Goal: Task Accomplishment & Management: Complete application form

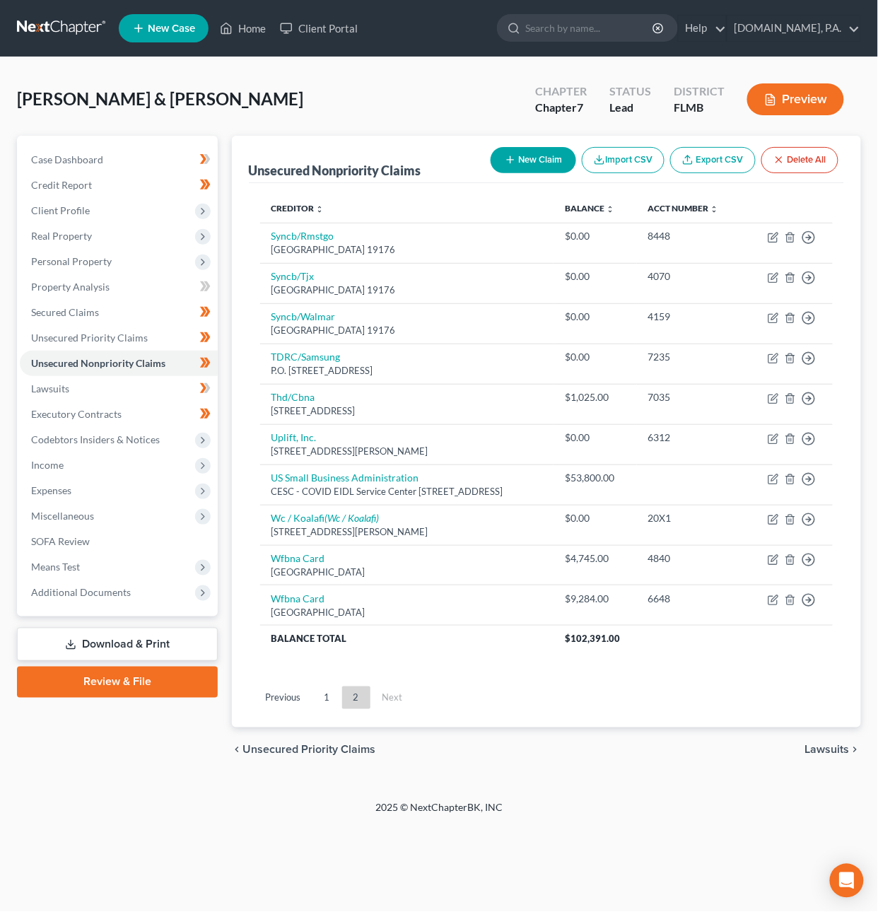
click at [64, 26] on link at bounding box center [62, 28] width 91 height 25
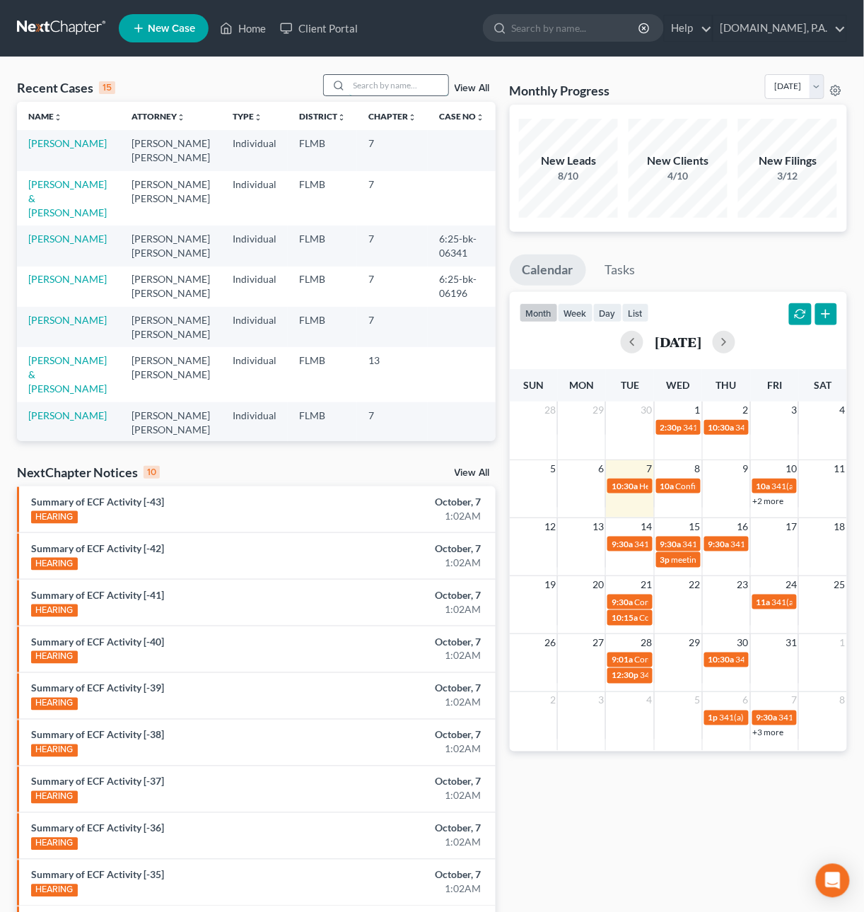
click at [401, 88] on input "search" at bounding box center [398, 85] width 99 height 21
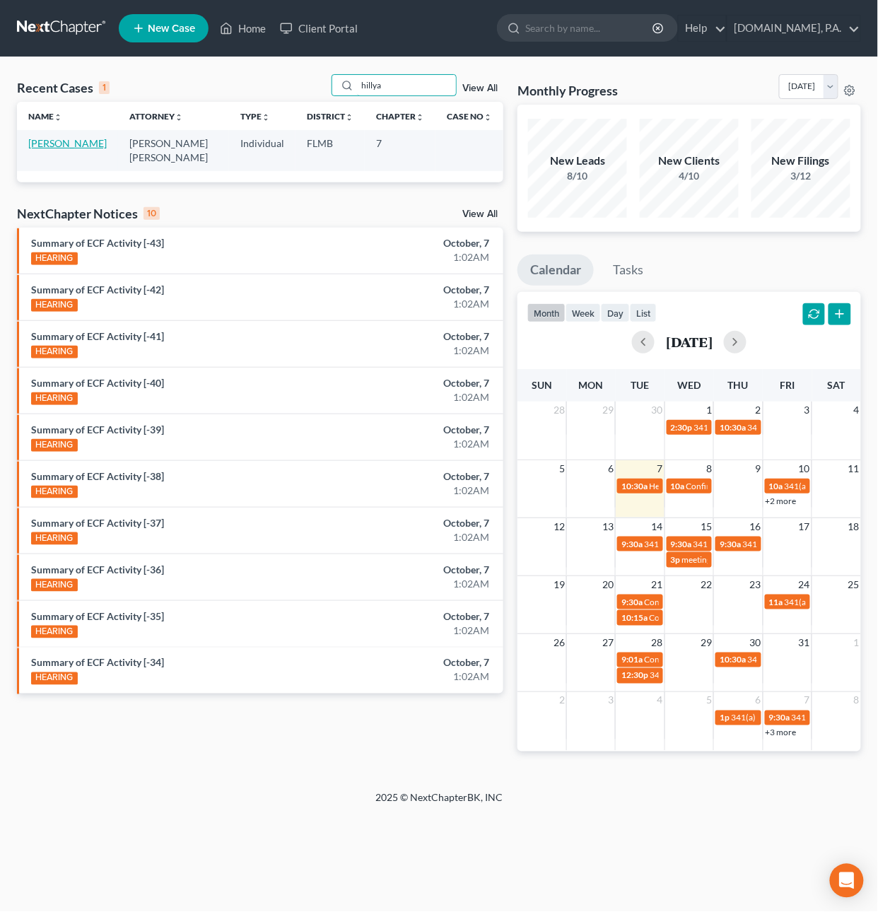
type input "hillya"
click at [74, 144] on link "Hillyard, James" at bounding box center [67, 143] width 79 height 12
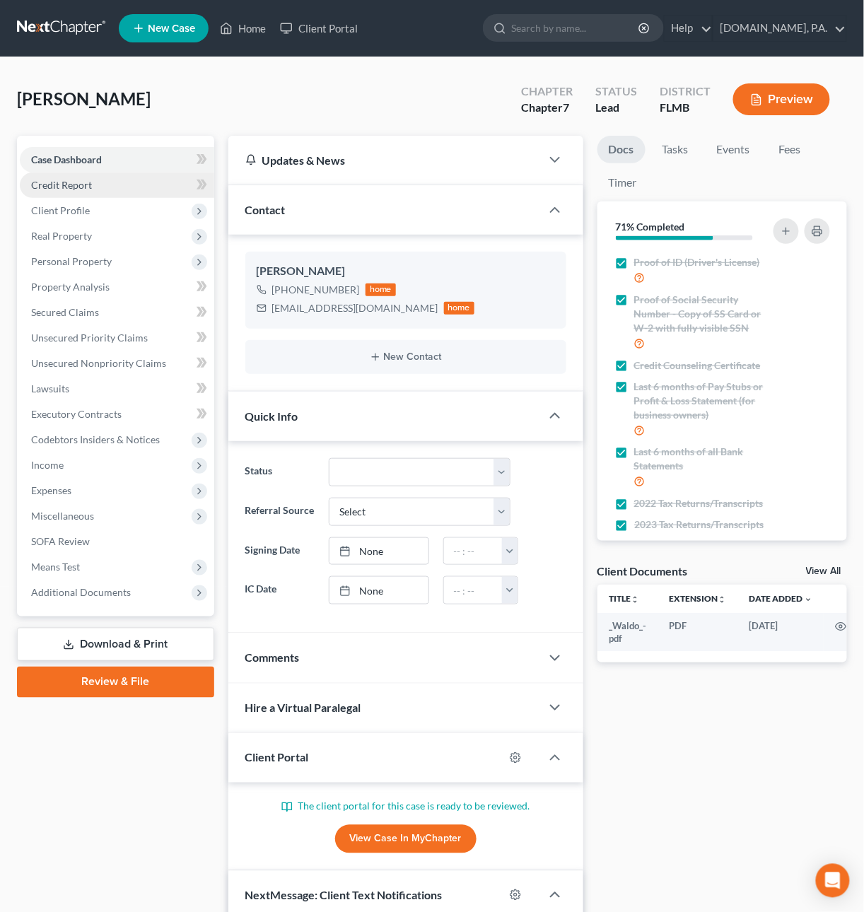
click at [62, 185] on span "Credit Report" at bounding box center [61, 185] width 61 height 12
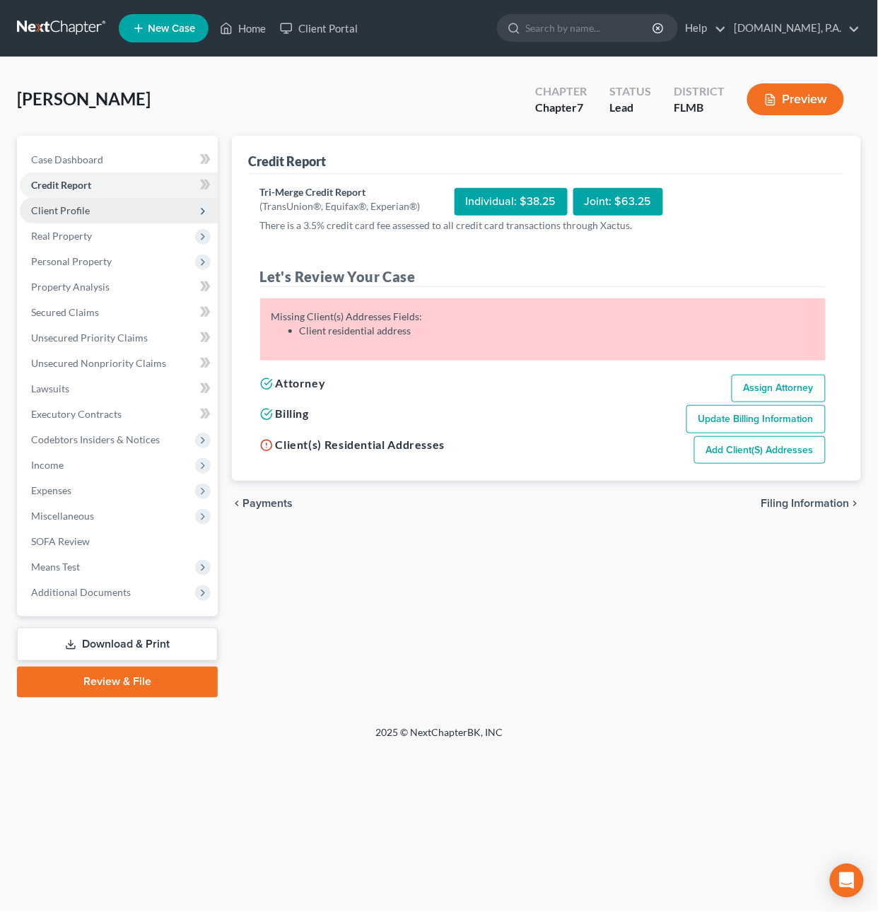
click at [70, 211] on span "Client Profile" at bounding box center [60, 210] width 59 height 12
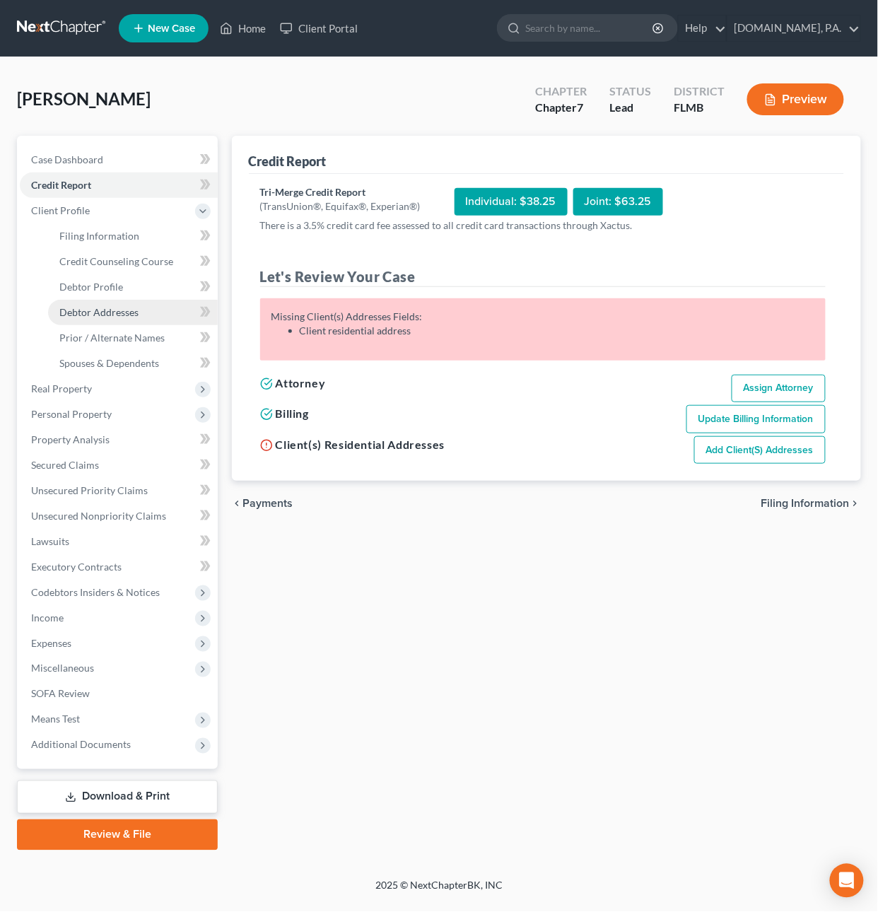
click at [103, 307] on span "Debtor Addresses" at bounding box center [98, 312] width 79 height 12
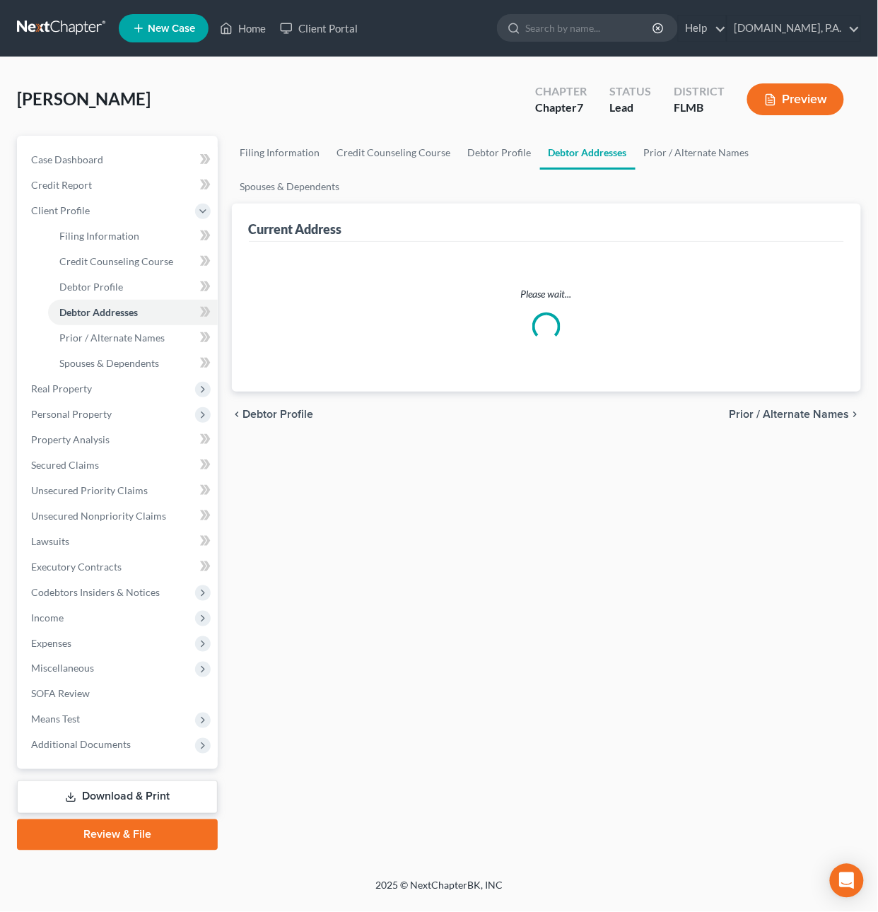
select select "0"
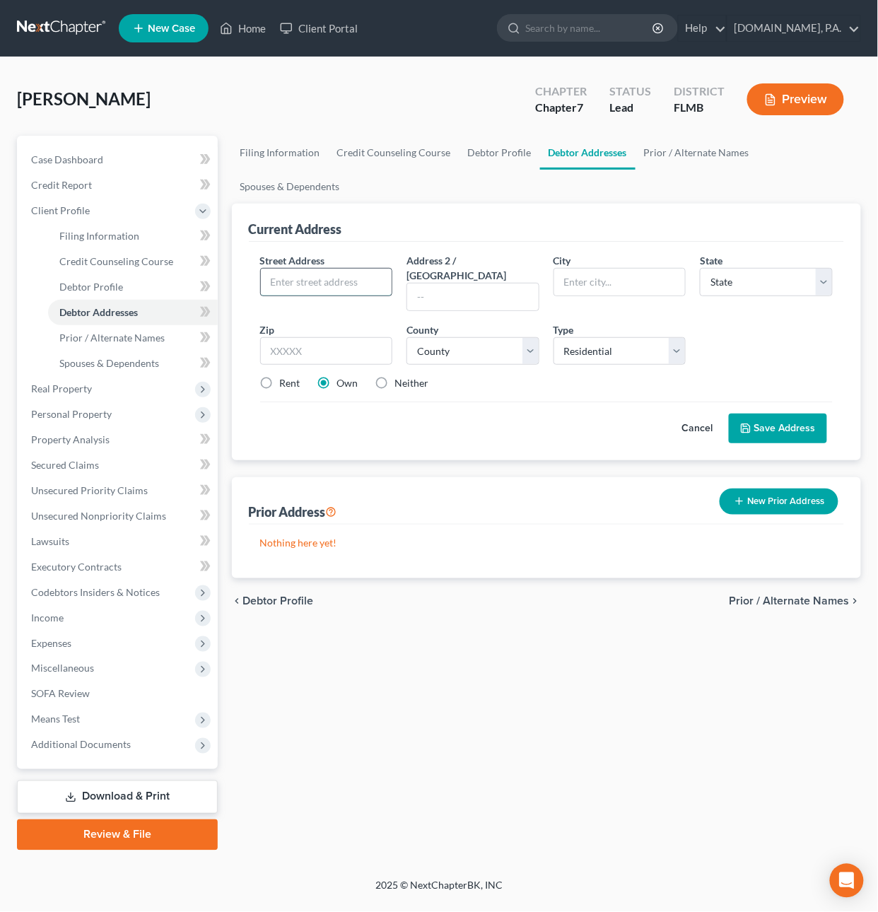
click at [361, 277] on input "text" at bounding box center [327, 282] width 132 height 27
type input "914 Bay Bridge Circle"
type input "32703"
type input "Apopka"
select select "9"
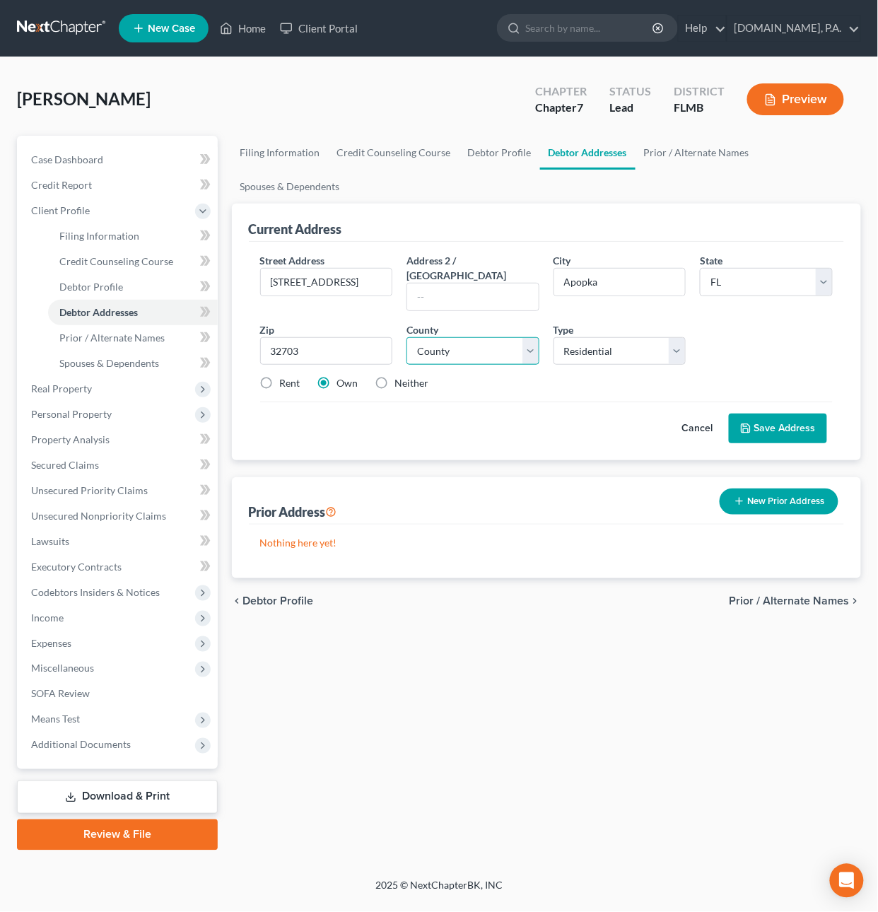
select select "47"
click at [782, 414] on button "Save Address" at bounding box center [778, 429] width 98 height 30
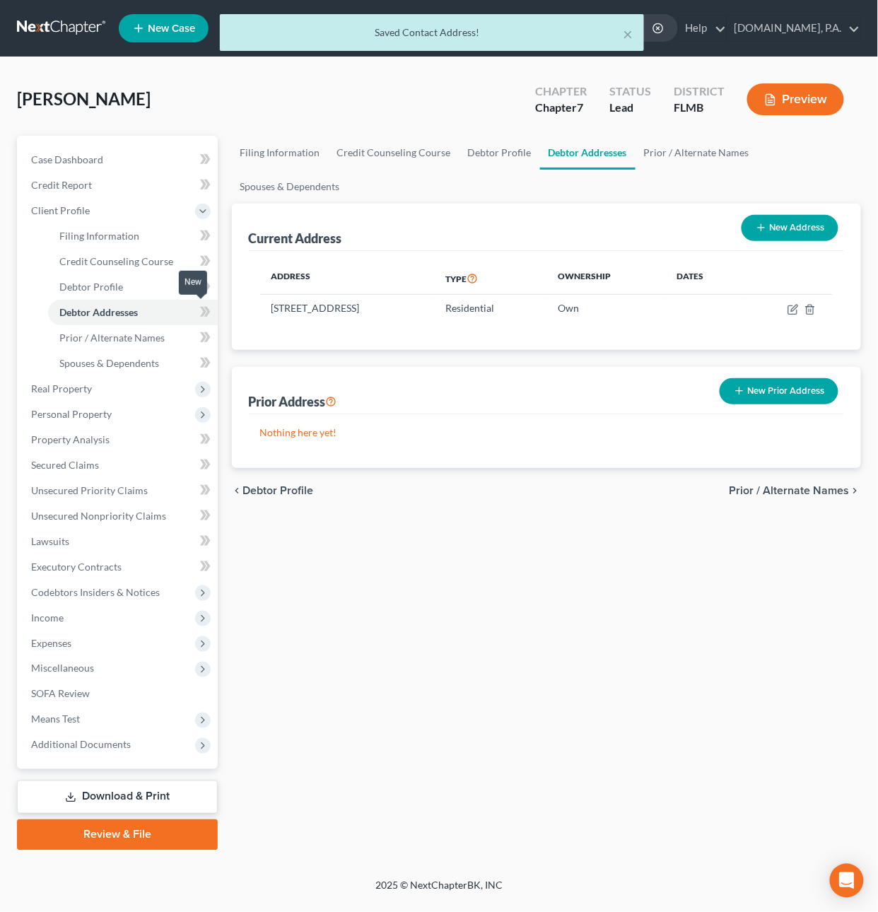
click at [207, 307] on icon at bounding box center [207, 312] width 6 height 10
click at [79, 187] on span "Credit Report" at bounding box center [61, 185] width 61 height 12
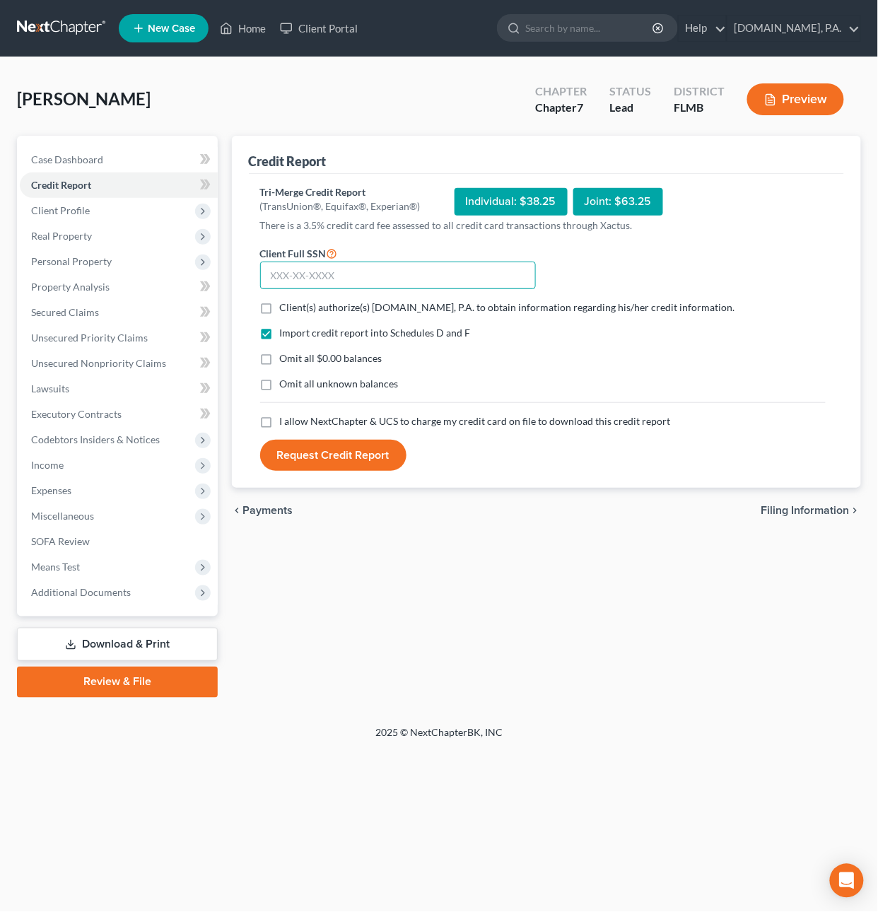
click at [310, 277] on input "text" at bounding box center [398, 276] width 276 height 28
click at [325, 280] on input "text" at bounding box center [398, 276] width 276 height 28
type input "564-13-1066"
click at [280, 307] on label "Client(s) authorize(s) Fresh-Start.Law, P.A. to obtain information regarding hi…" at bounding box center [507, 308] width 455 height 14
click at [286, 307] on input "Client(s) authorize(s) Fresh-Start.Law, P.A. to obtain information regarding hi…" at bounding box center [290, 305] width 9 height 9
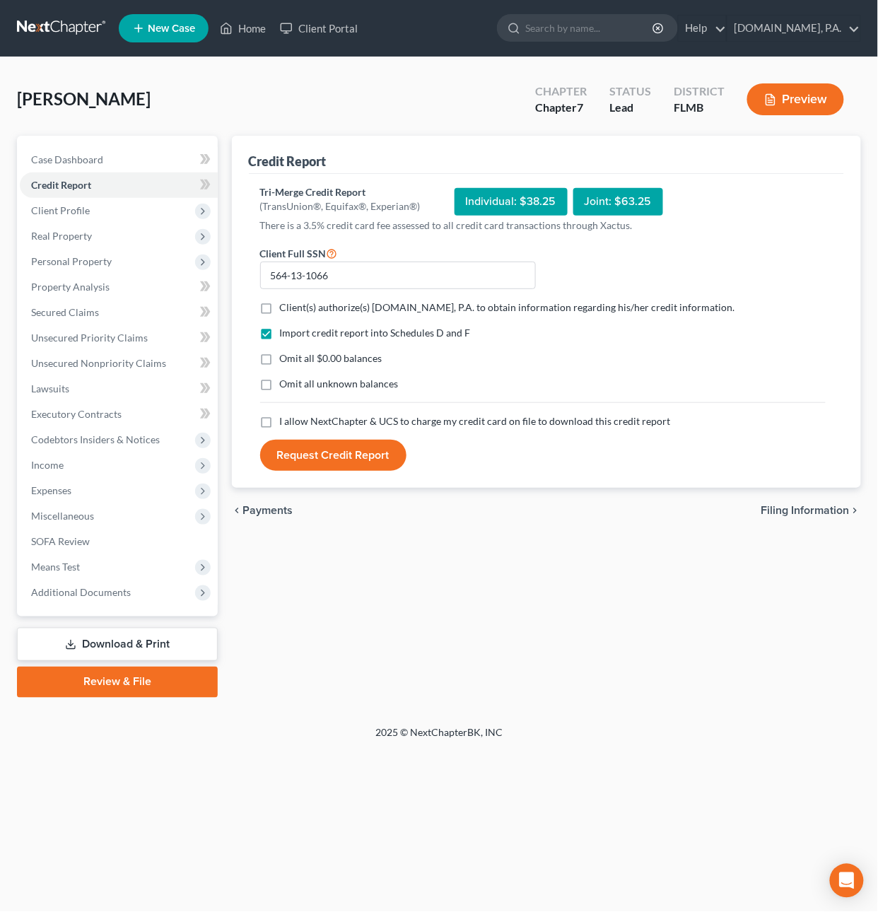
checkbox input "true"
click at [280, 424] on label "I allow NextChapter & UCS to charge my credit card on file to download this cre…" at bounding box center [475, 421] width 391 height 14
click at [286, 424] on input "I allow NextChapter & UCS to charge my credit card on file to download this cre…" at bounding box center [290, 418] width 9 height 9
checkbox input "true"
click at [301, 453] on button "Request Credit Report" at bounding box center [333, 455] width 146 height 31
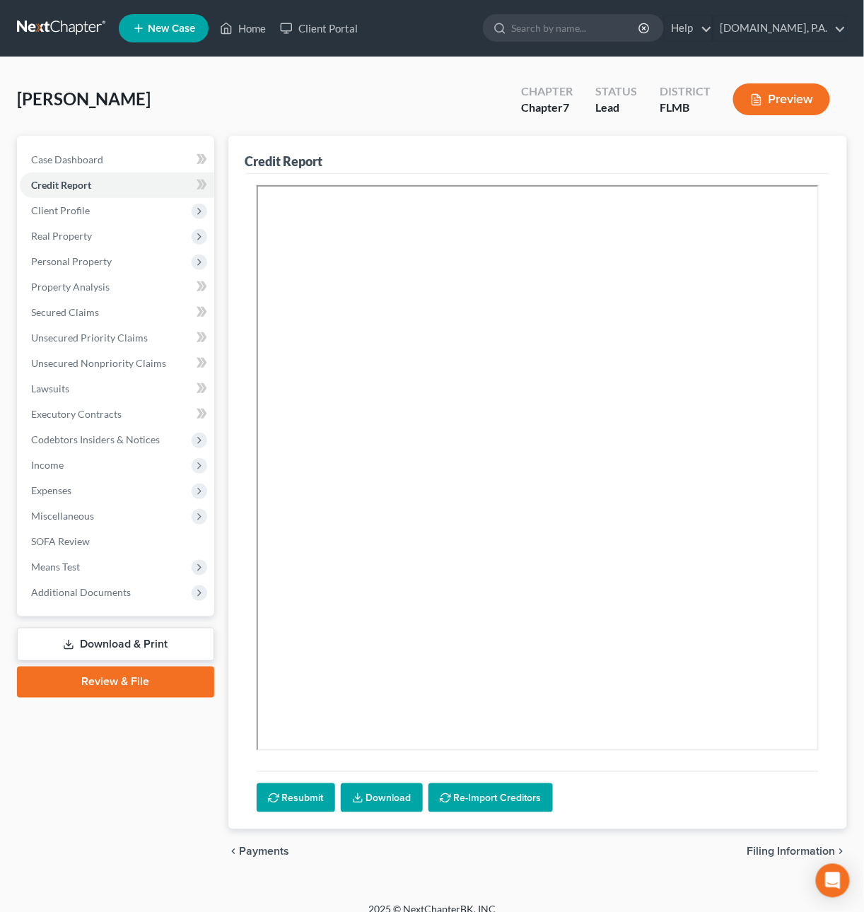
click at [133, 642] on link "Download & Print" at bounding box center [115, 644] width 197 height 33
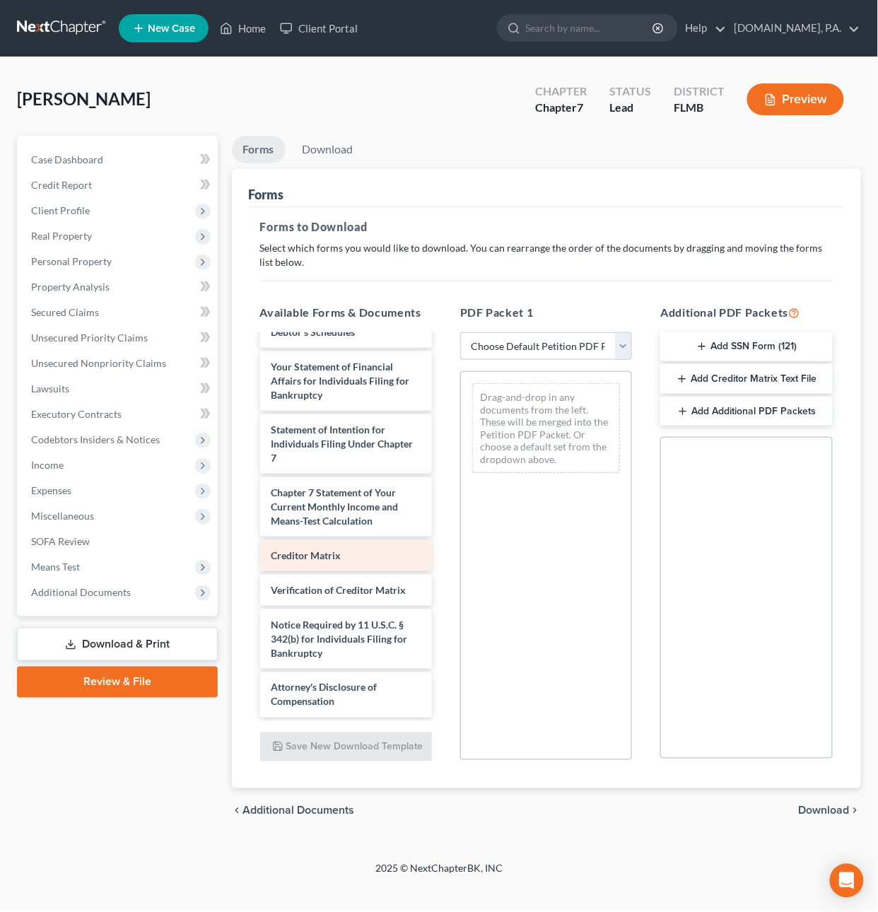
scroll to position [506, 0]
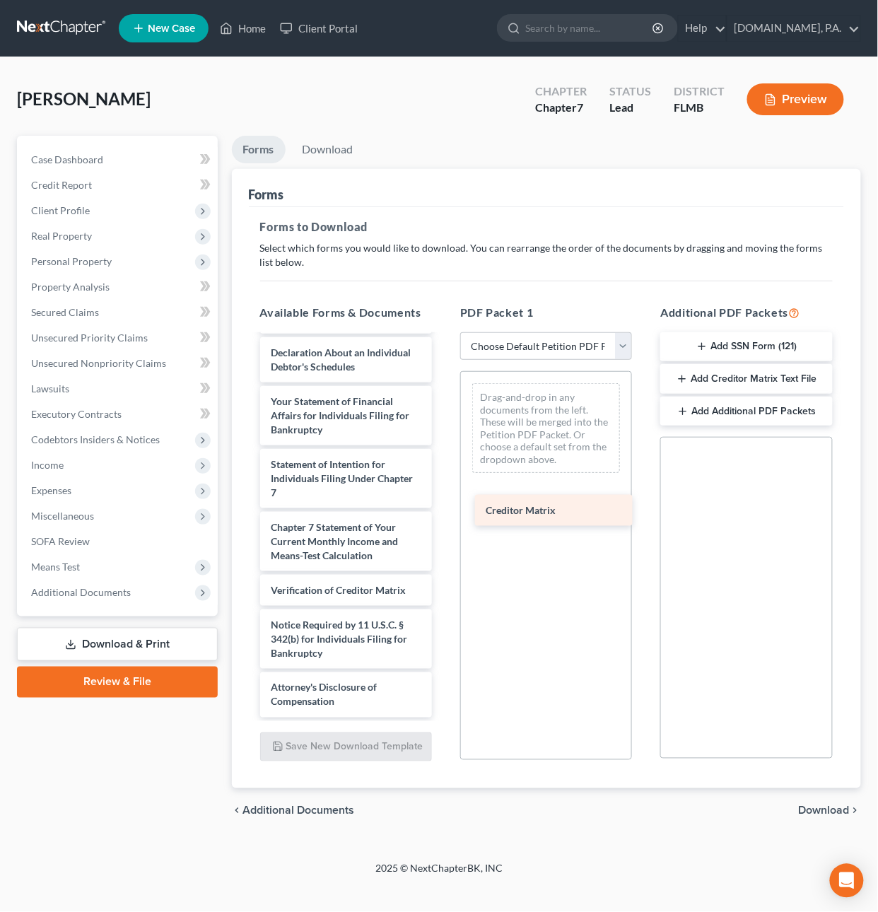
drag, startPoint x: 368, startPoint y: 555, endPoint x: 584, endPoint y: 509, distance: 221.4
click at [443, 508] on div "Creditor Matrix _Waldo_-pdf Voluntary Petition for Individuals Filing for Bankr…" at bounding box center [346, 294] width 194 height 847
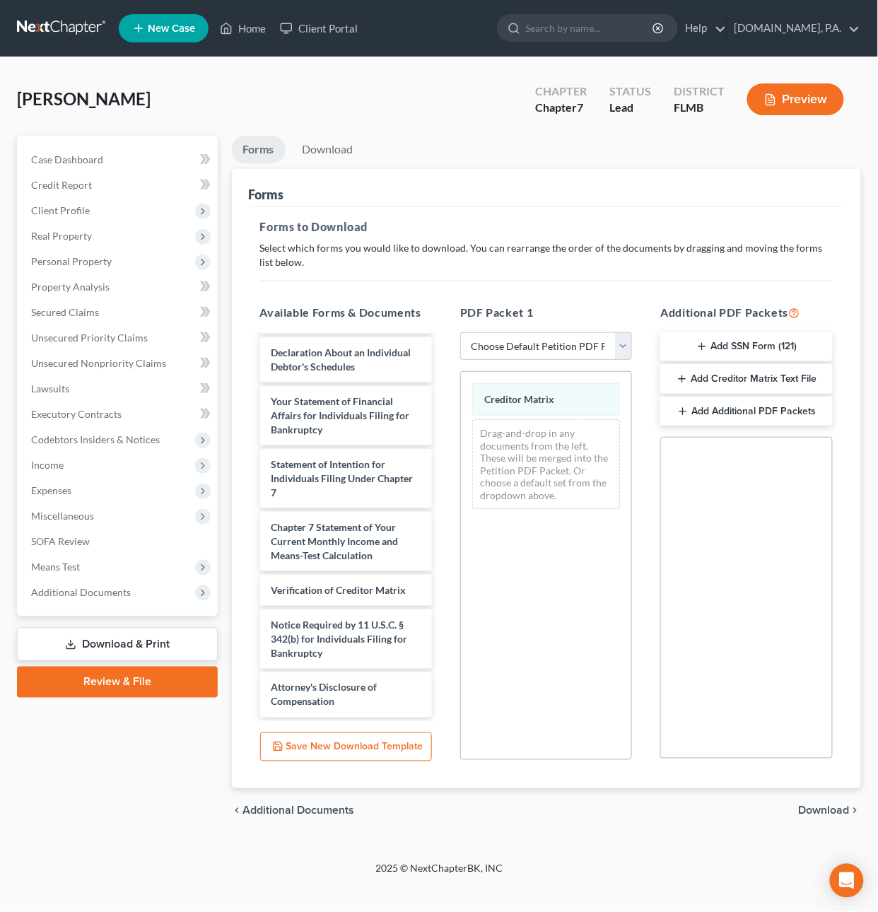
click at [837, 807] on span "Download" at bounding box center [824, 811] width 51 height 11
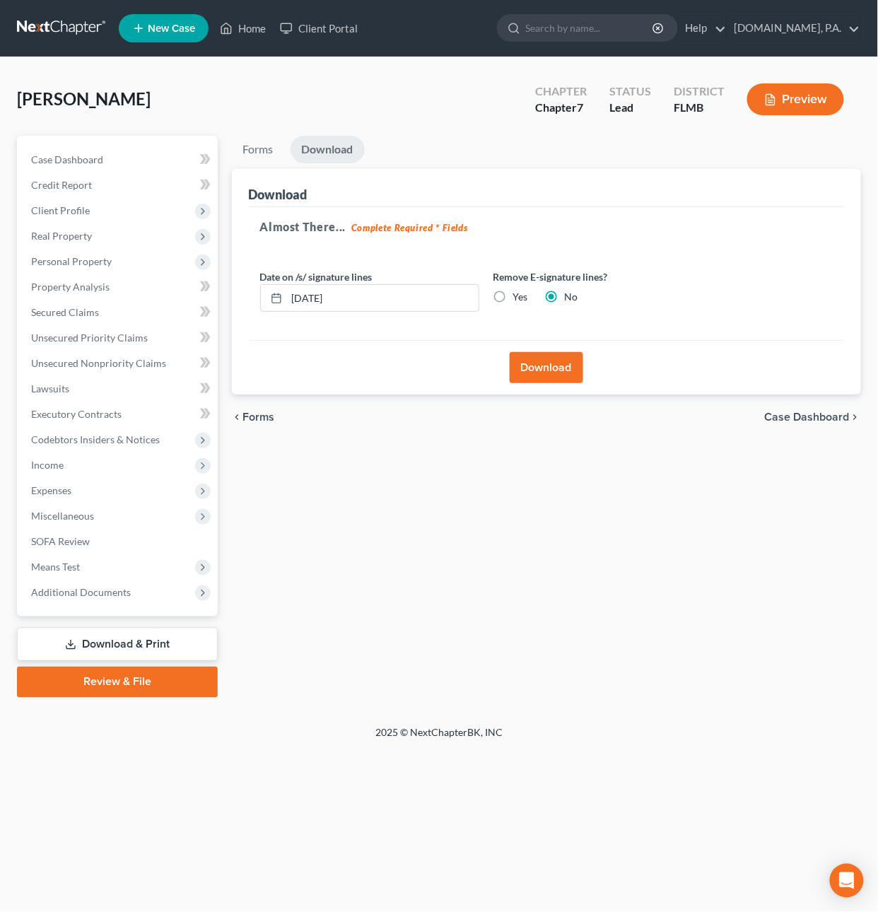
click at [548, 374] on button "Download" at bounding box center [547, 367] width 74 height 31
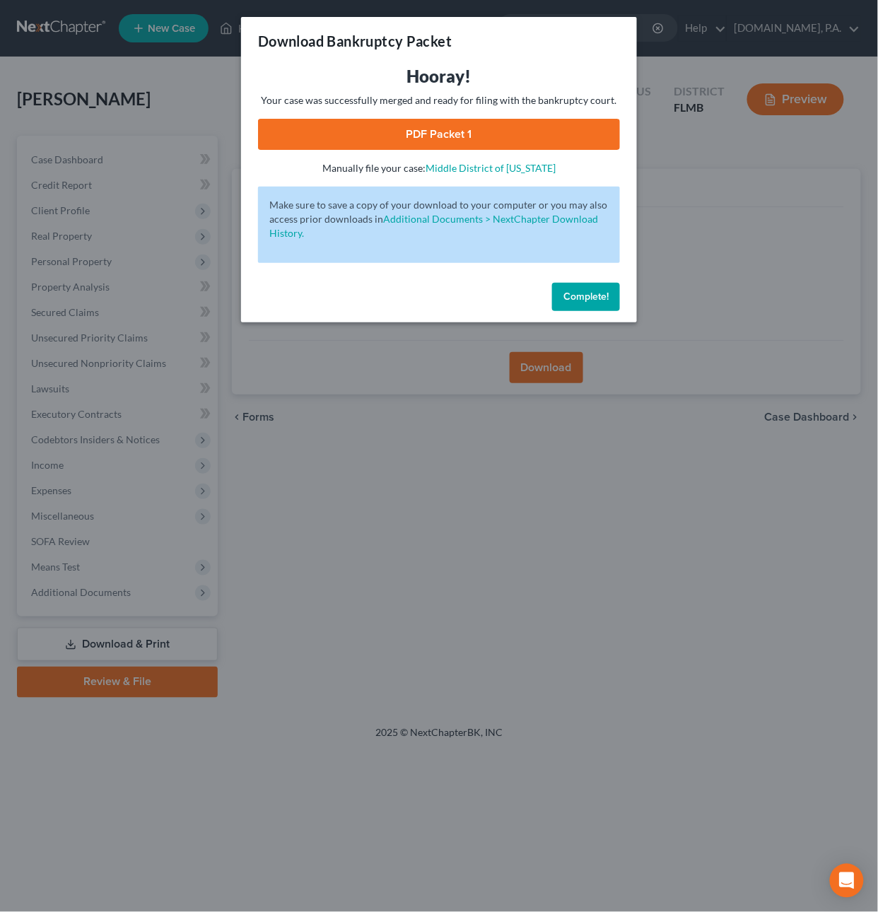
click at [549, 124] on link "PDF Packet 1" at bounding box center [439, 134] width 362 height 31
click at [566, 296] on span "Complete!" at bounding box center [586, 297] width 45 height 12
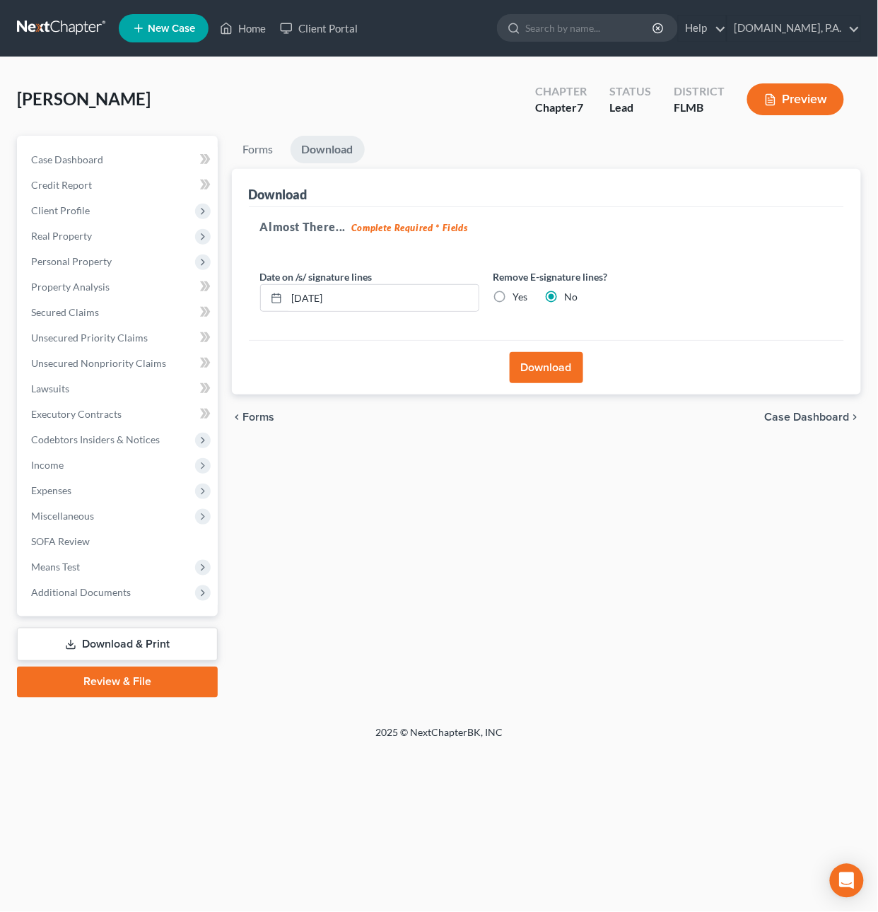
click at [55, 28] on link at bounding box center [62, 28] width 91 height 25
